Goal: Information Seeking & Learning: Learn about a topic

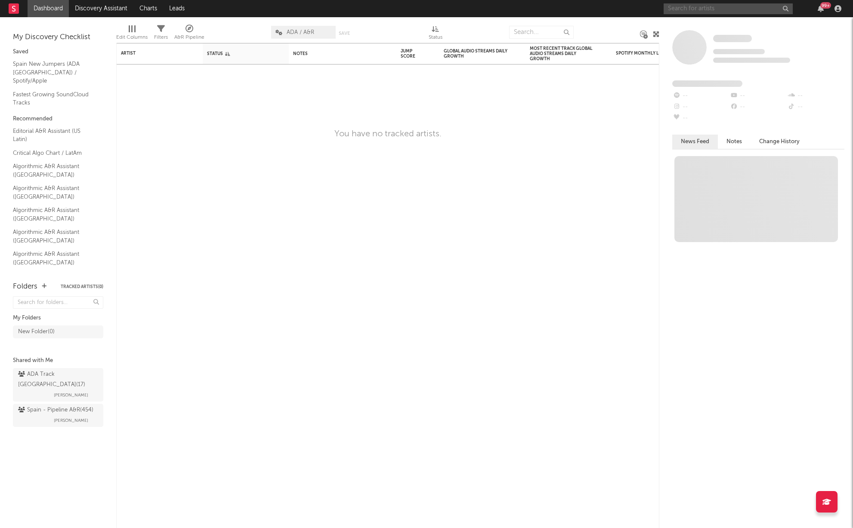
click at [694, 9] on input "text" at bounding box center [727, 8] width 129 height 11
drag, startPoint x: 713, startPoint y: 6, endPoint x: 627, endPoint y: 6, distance: 86.1
click at [627, 6] on nav "Dashboard Discovery Assistant Charts Leads wos las palmas 99 +" at bounding box center [426, 8] width 853 height 17
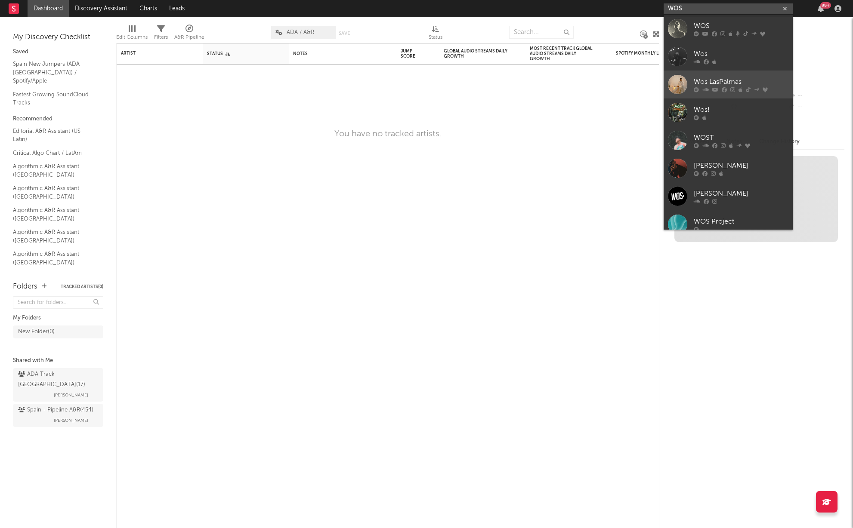
type input "WOS"
click at [704, 88] on icon at bounding box center [705, 89] width 6 height 5
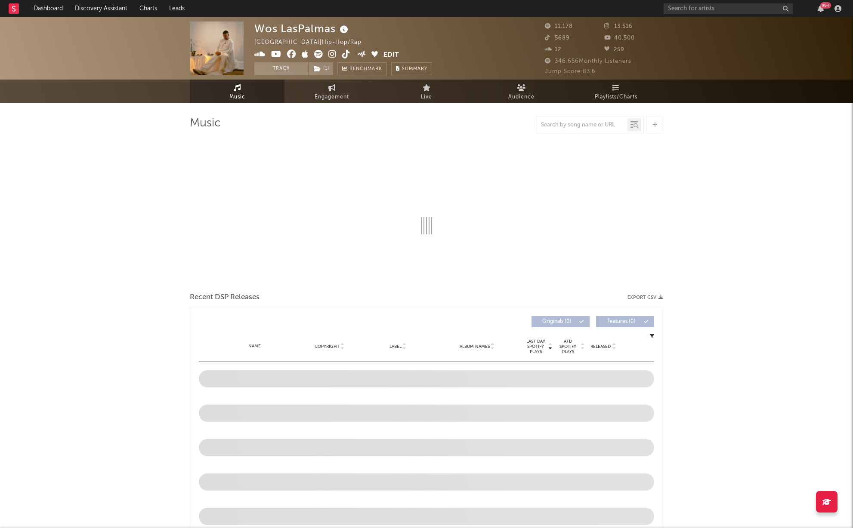
select select "6m"
